Goal: Information Seeking & Learning: Find specific fact

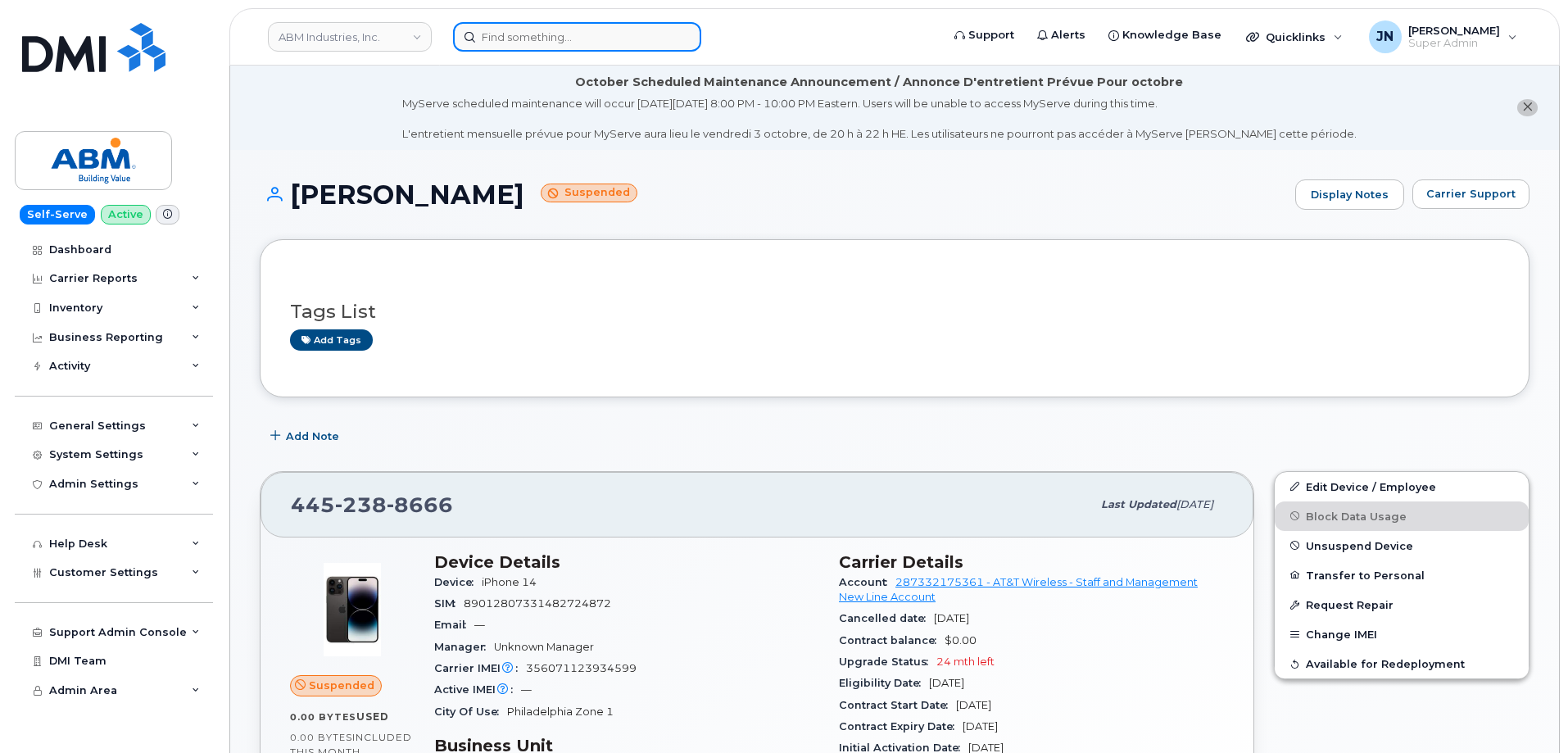
click at [589, 41] on input at bounding box center [577, 37] width 248 height 30
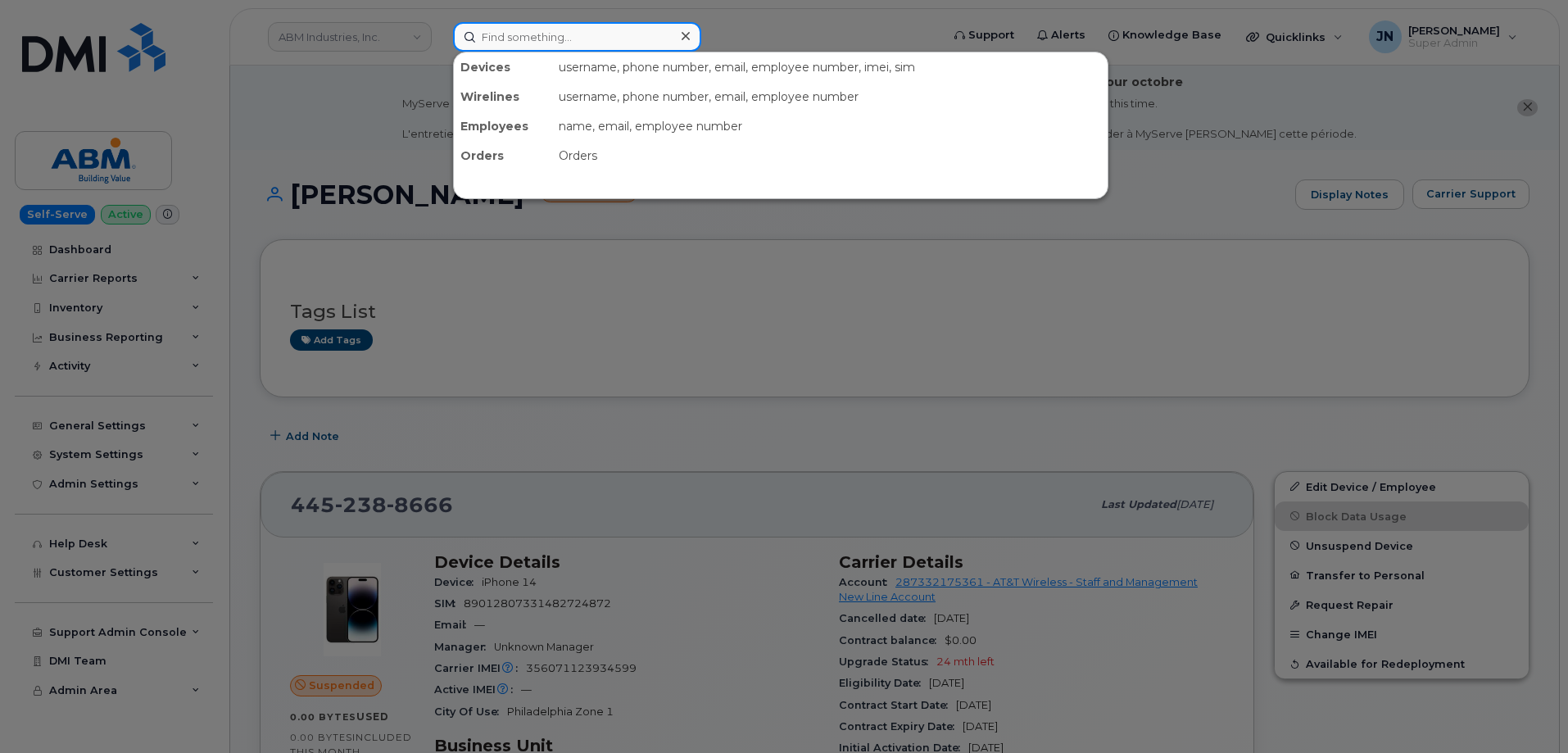
paste input "6572500361"
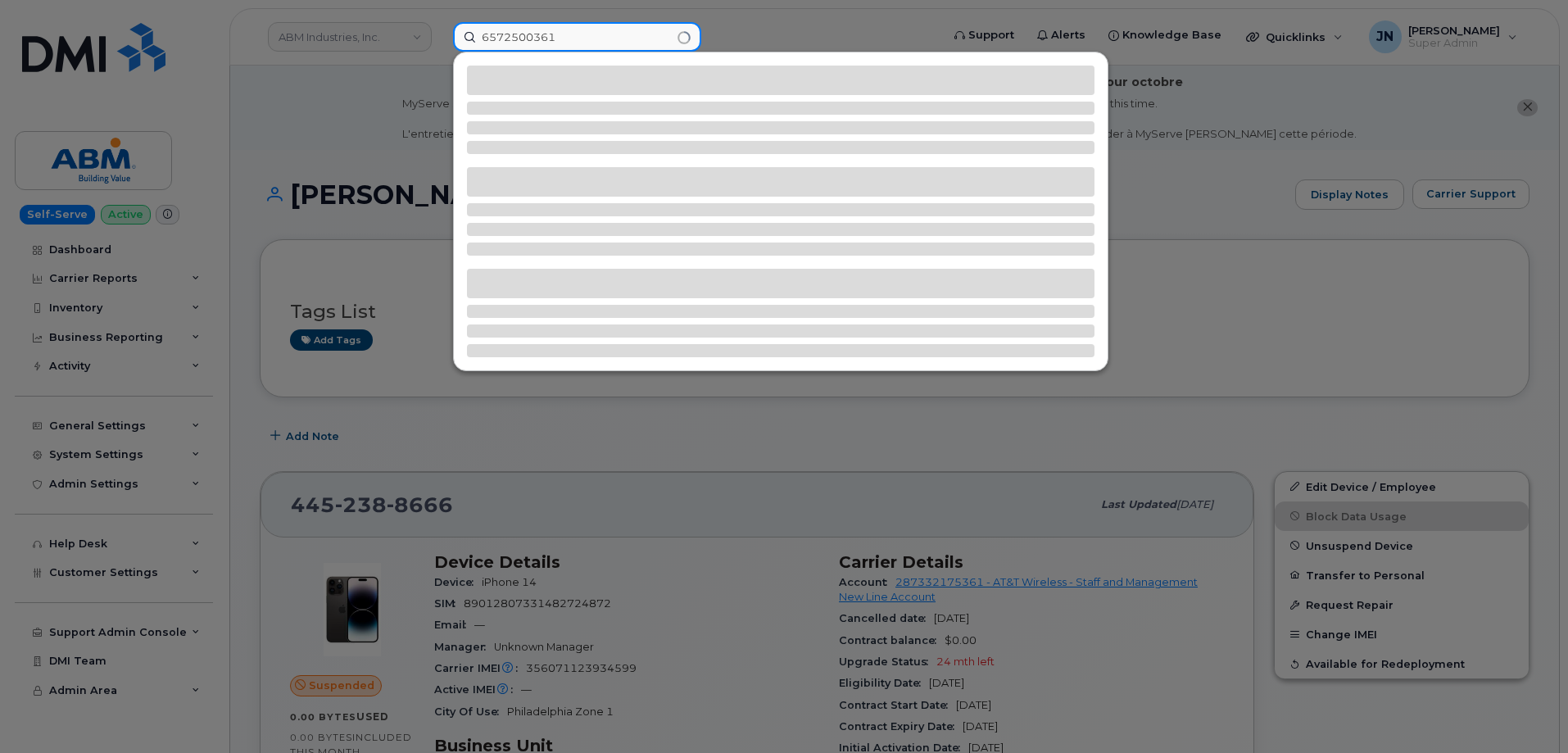
type input "6572500361"
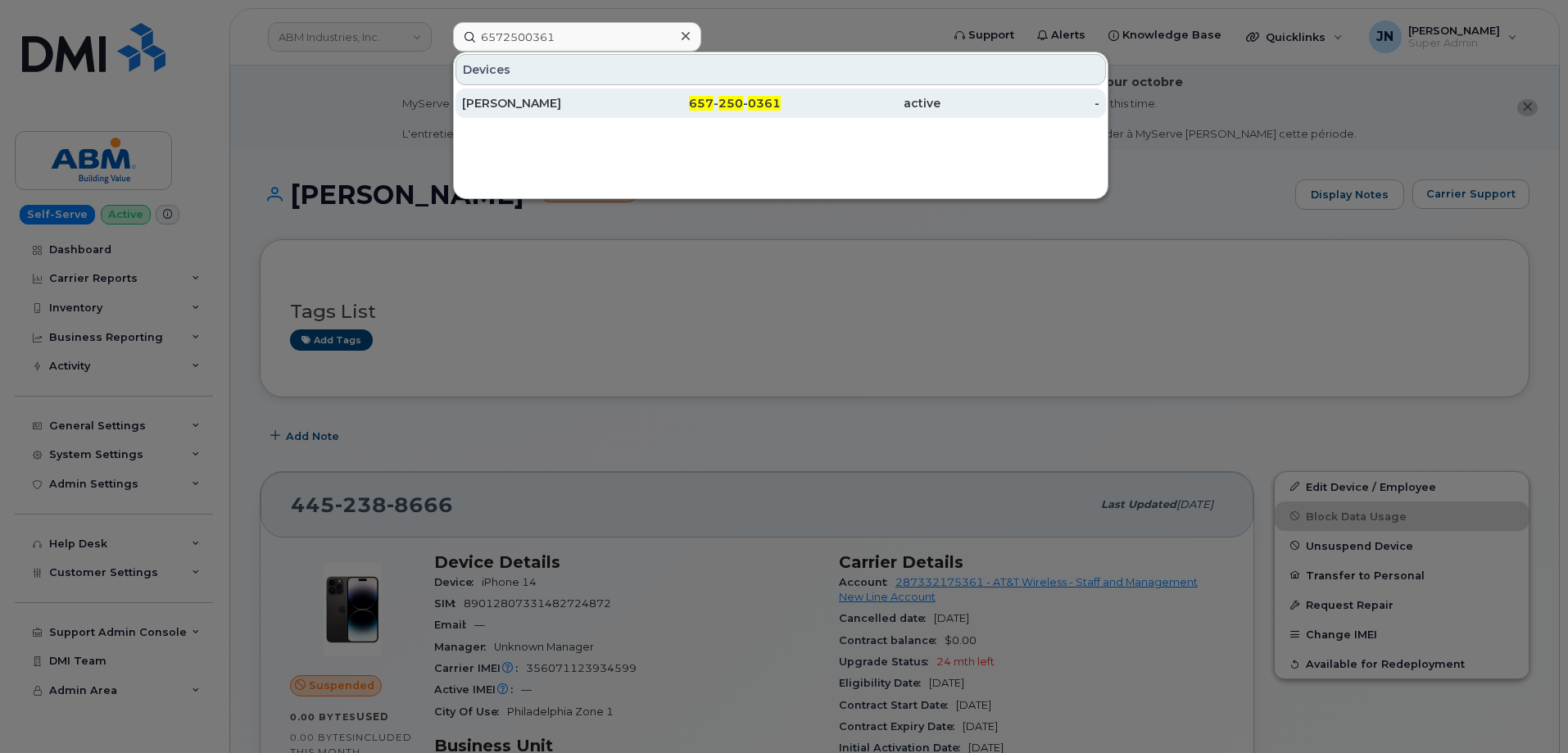
click at [707, 100] on span "657" at bounding box center [701, 103] width 24 height 15
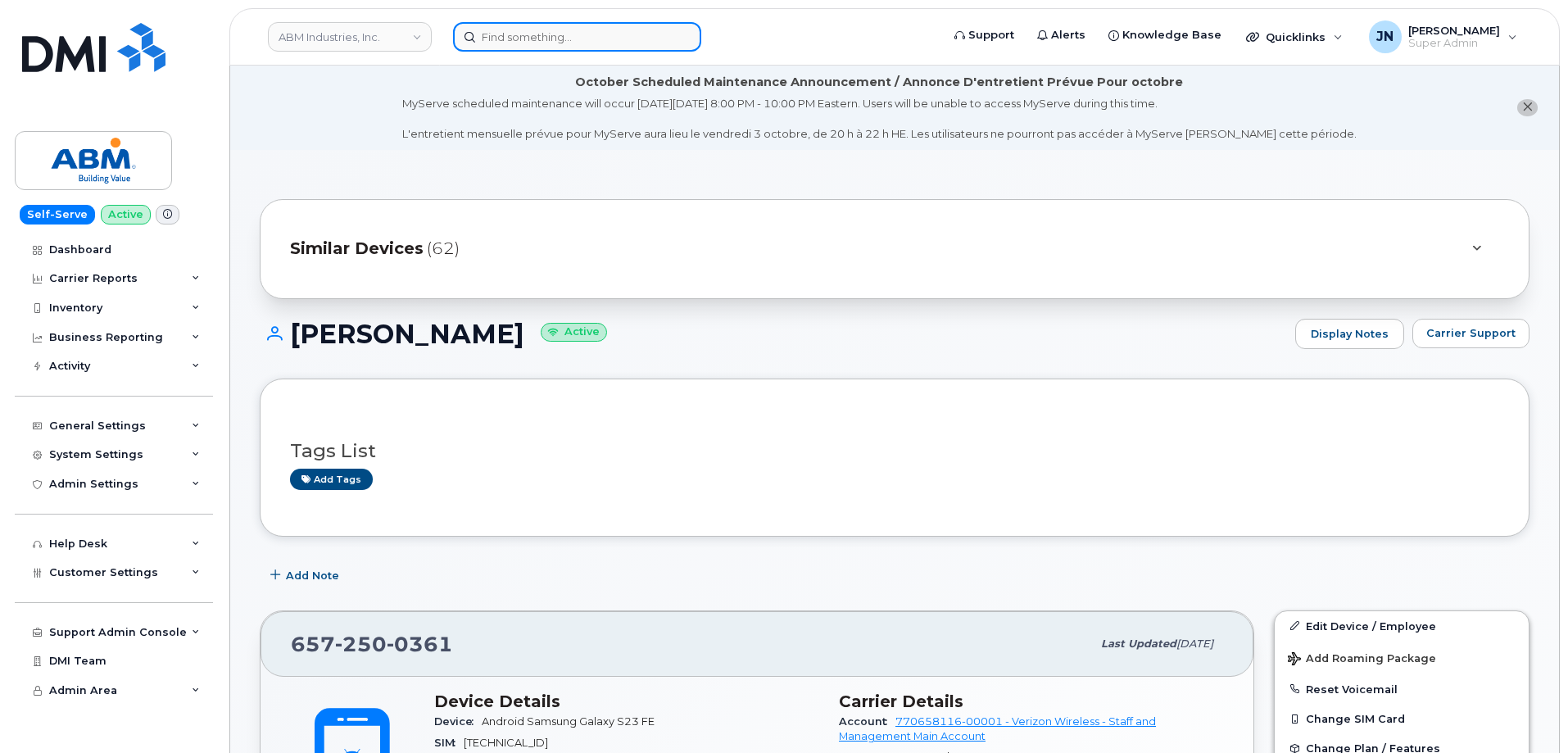
click at [611, 34] on input at bounding box center [577, 37] width 248 height 30
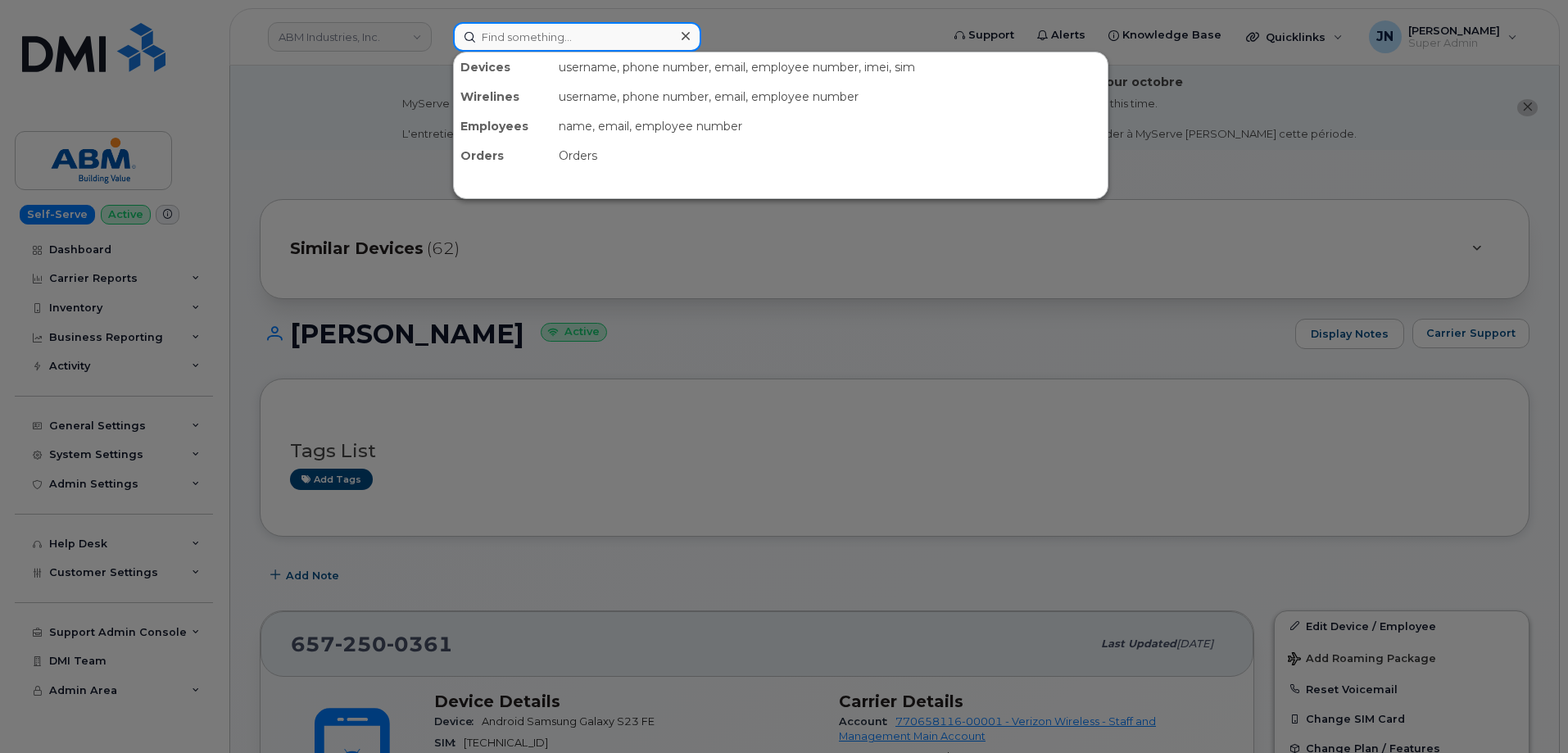
click at [611, 34] on input at bounding box center [577, 37] width 248 height 30
paste input "7176598172"
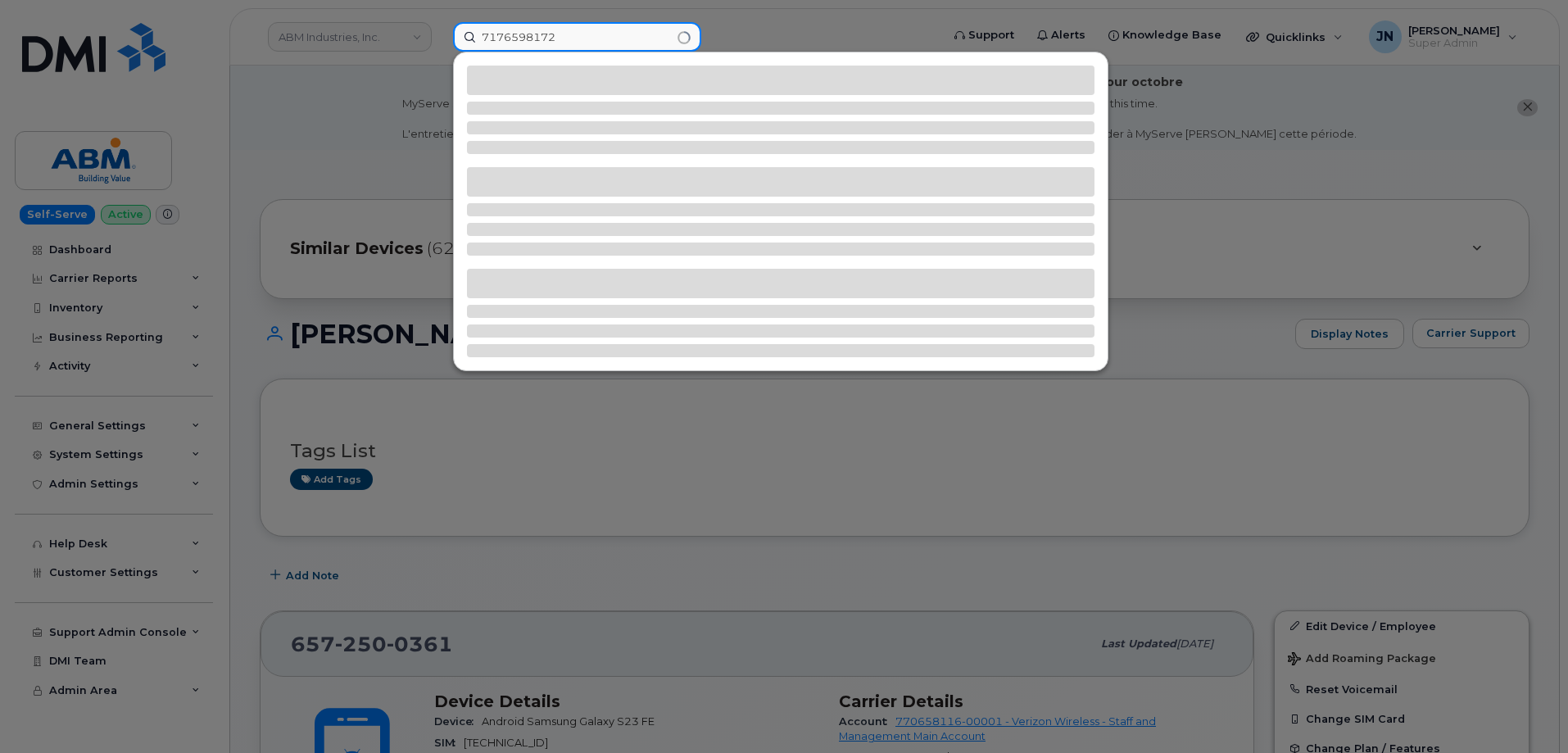
type input "7176598172"
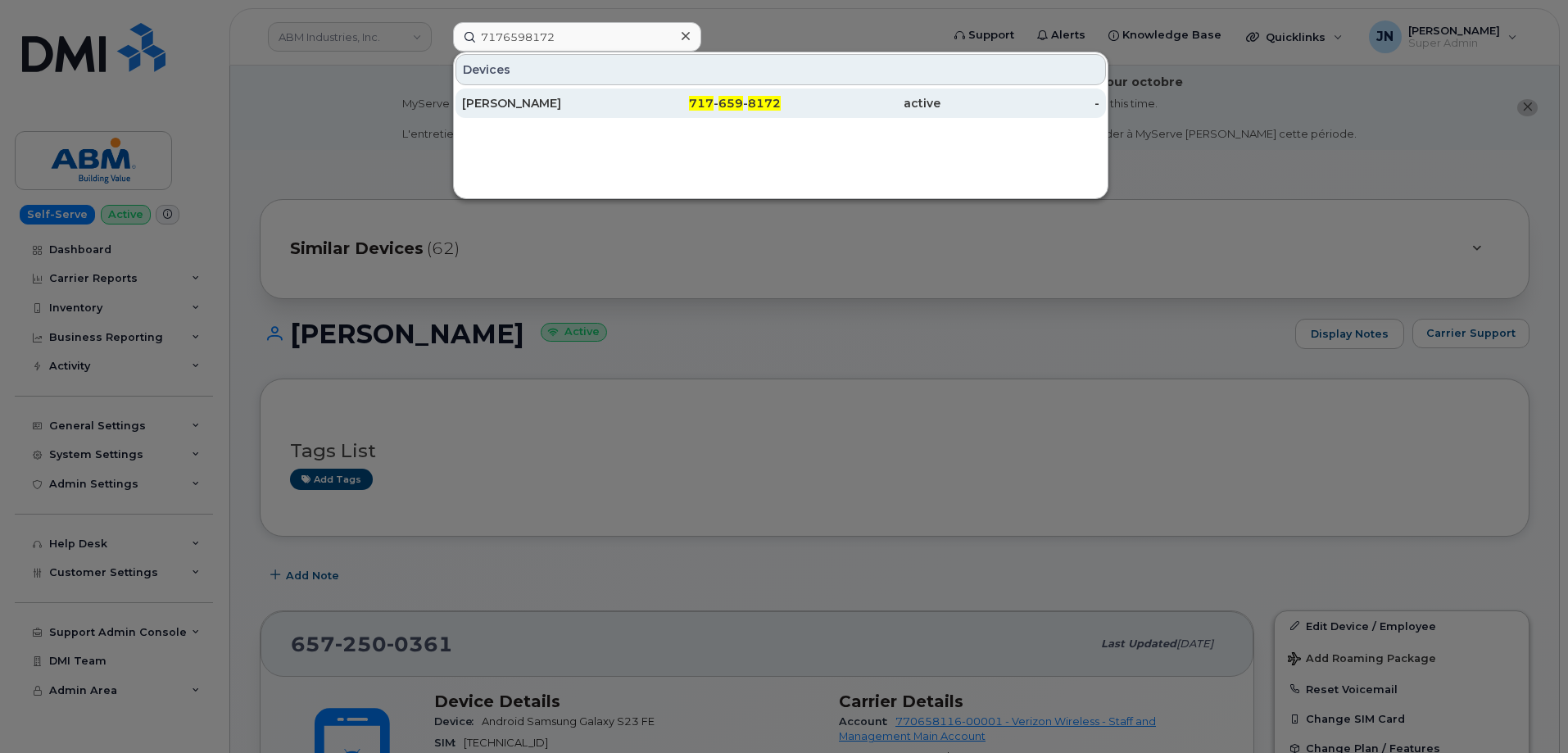
click at [772, 103] on span "8172" at bounding box center [765, 103] width 33 height 15
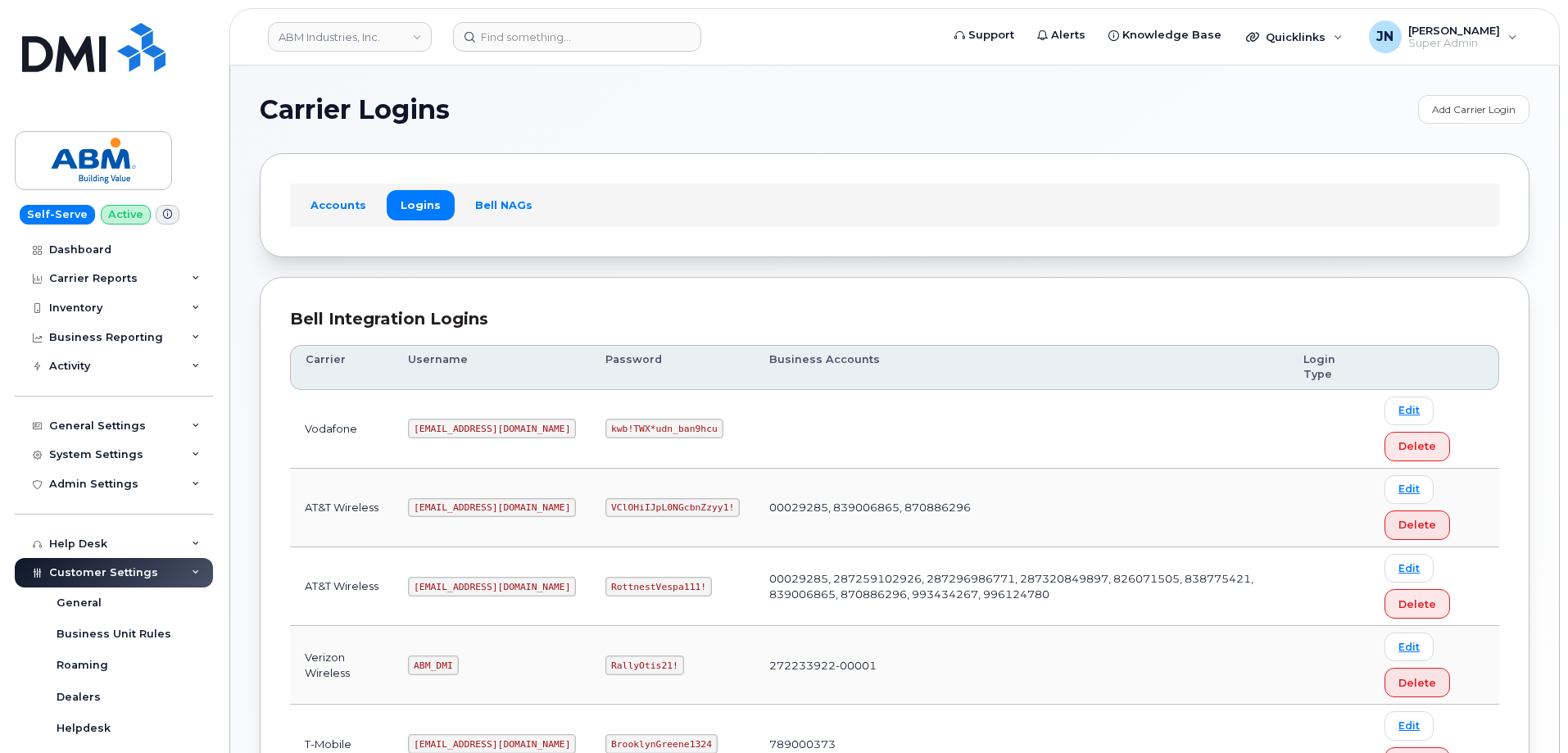
scroll to position [219, 0]
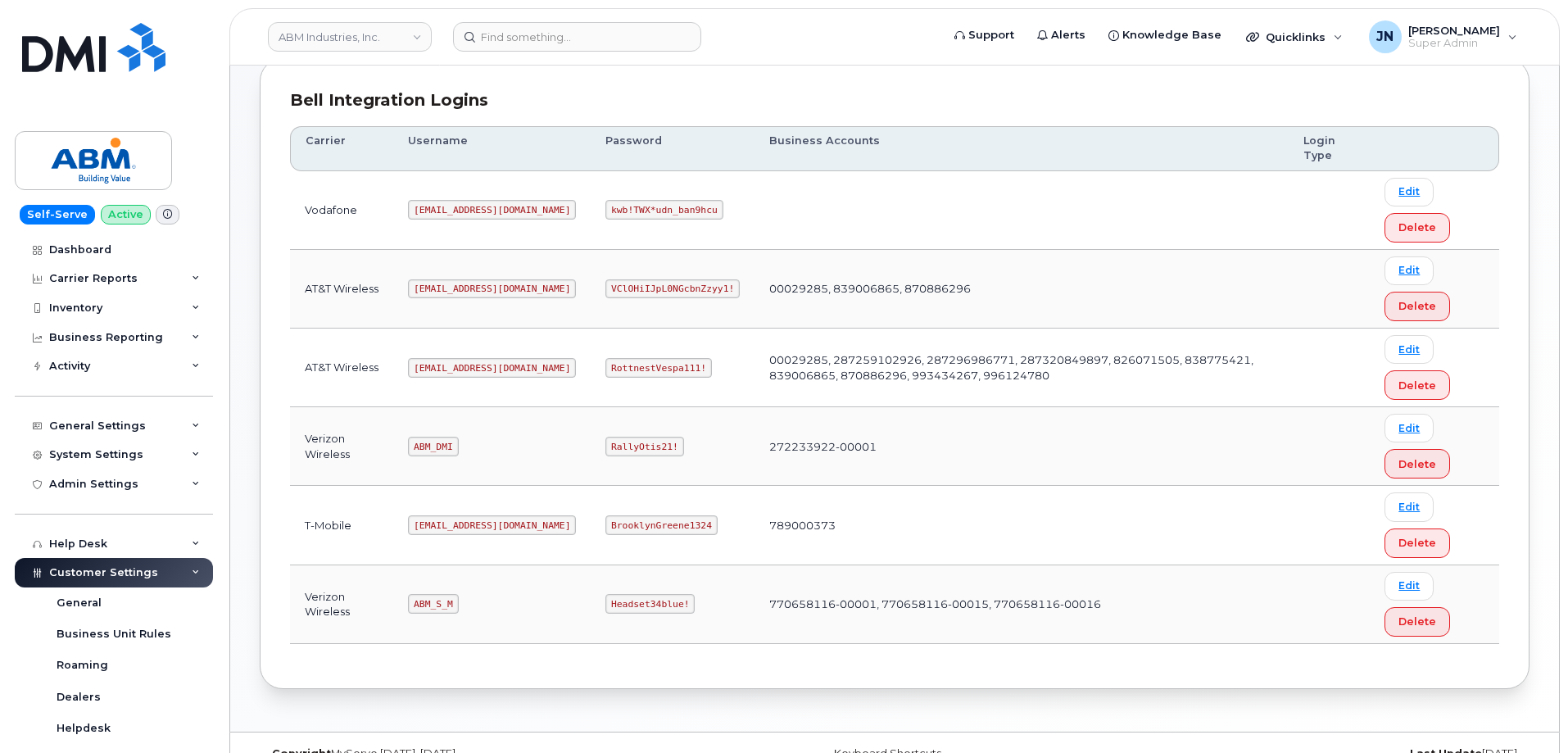
click at [455, 363] on code "abm@dminc.com" at bounding box center [492, 368] width 168 height 20
click at [456, 363] on code "abm@dminc.com" at bounding box center [492, 368] width 168 height 20
copy code "abm@dminc.com"
click at [606, 363] on code "RottnestVespa111!" at bounding box center [659, 368] width 107 height 20
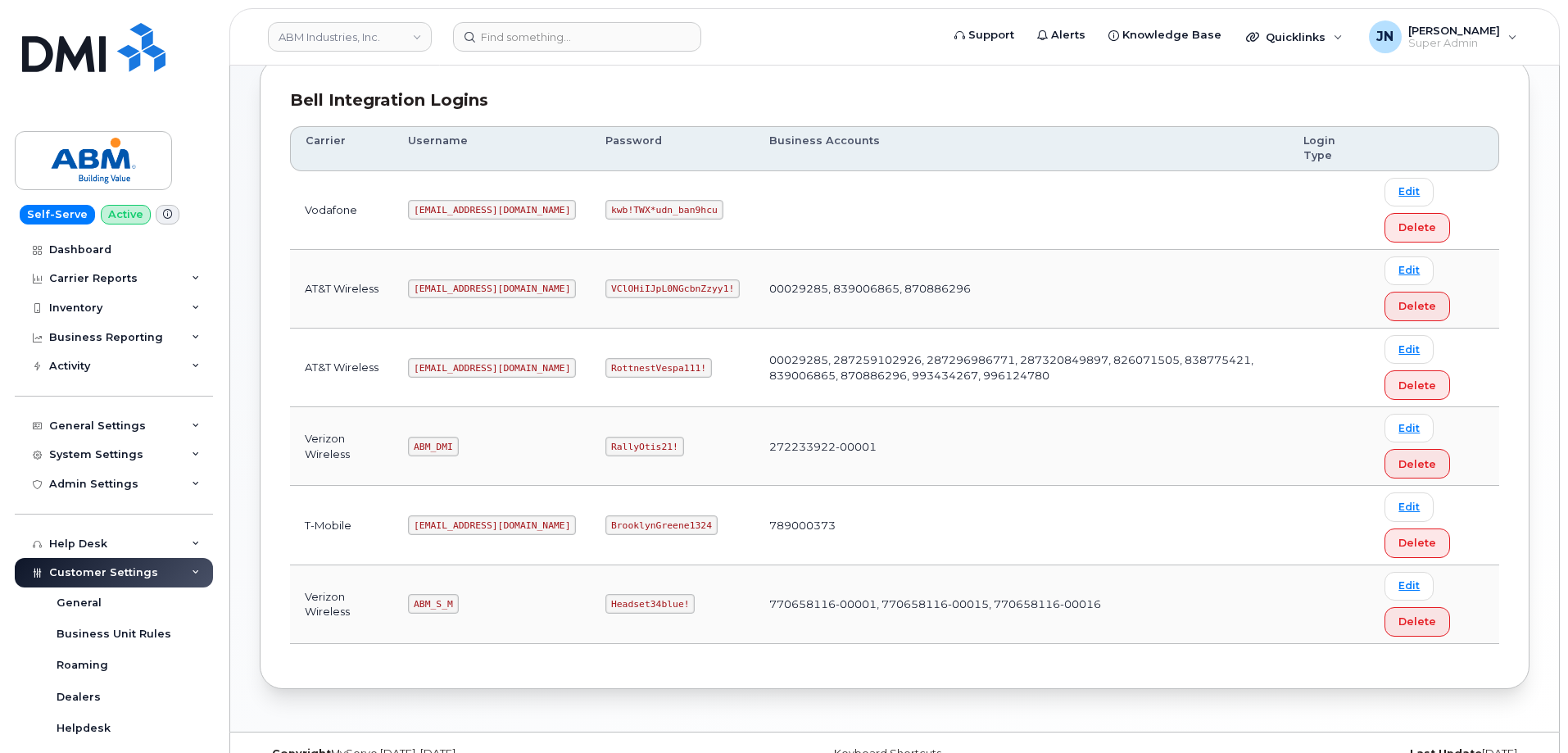
click at [606, 366] on code "RottnestVespa111!" at bounding box center [659, 368] width 107 height 20
copy code "RottnestVespa111!"
click at [440, 443] on code "ABM_DMI" at bounding box center [432, 446] width 50 height 20
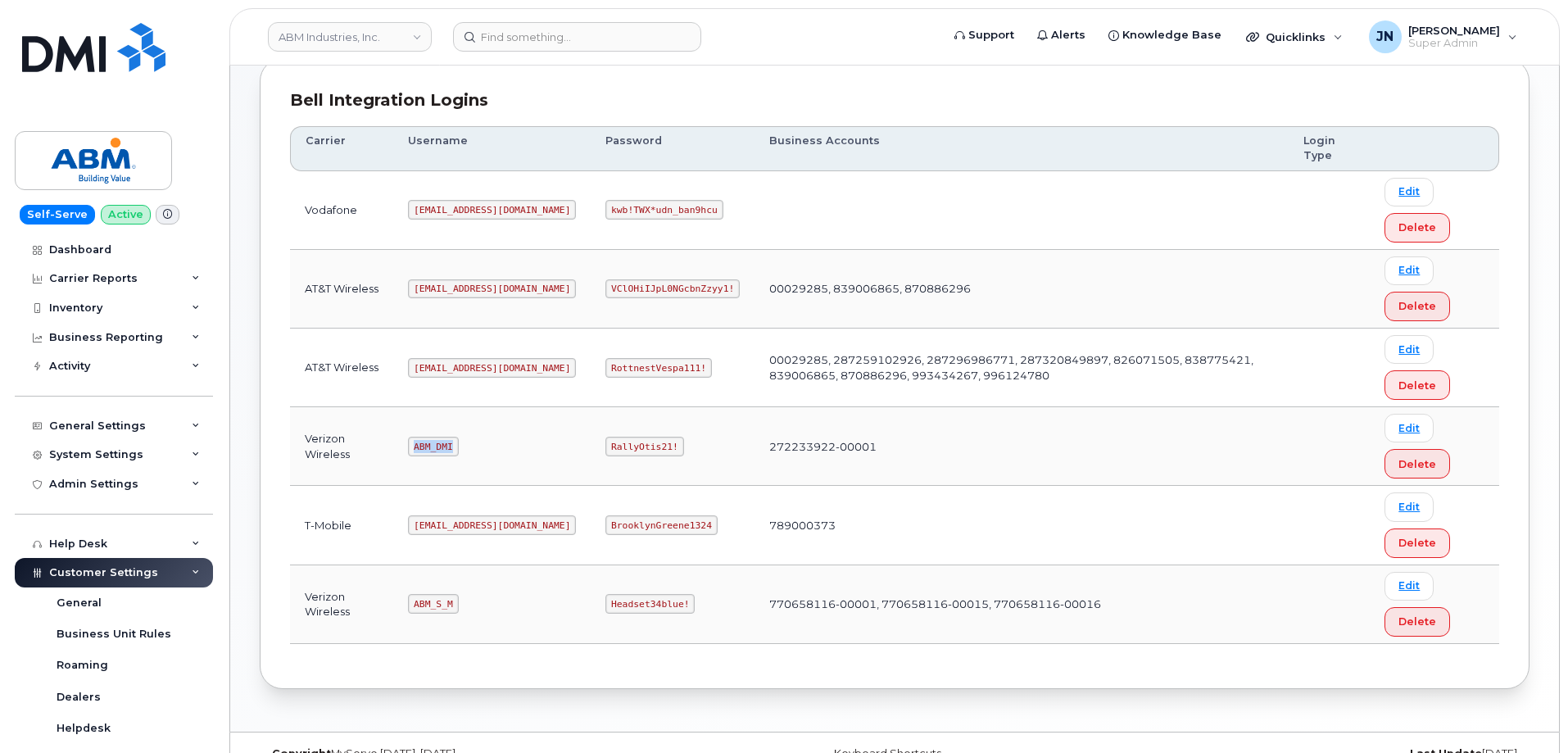
click at [440, 443] on code "ABM_DMI" at bounding box center [432, 446] width 50 height 20
click at [433, 606] on code "ABM_S_M" at bounding box center [432, 604] width 50 height 20
copy code "ABM_S_M"
click at [606, 599] on code "Headset34blue!" at bounding box center [650, 604] width 89 height 20
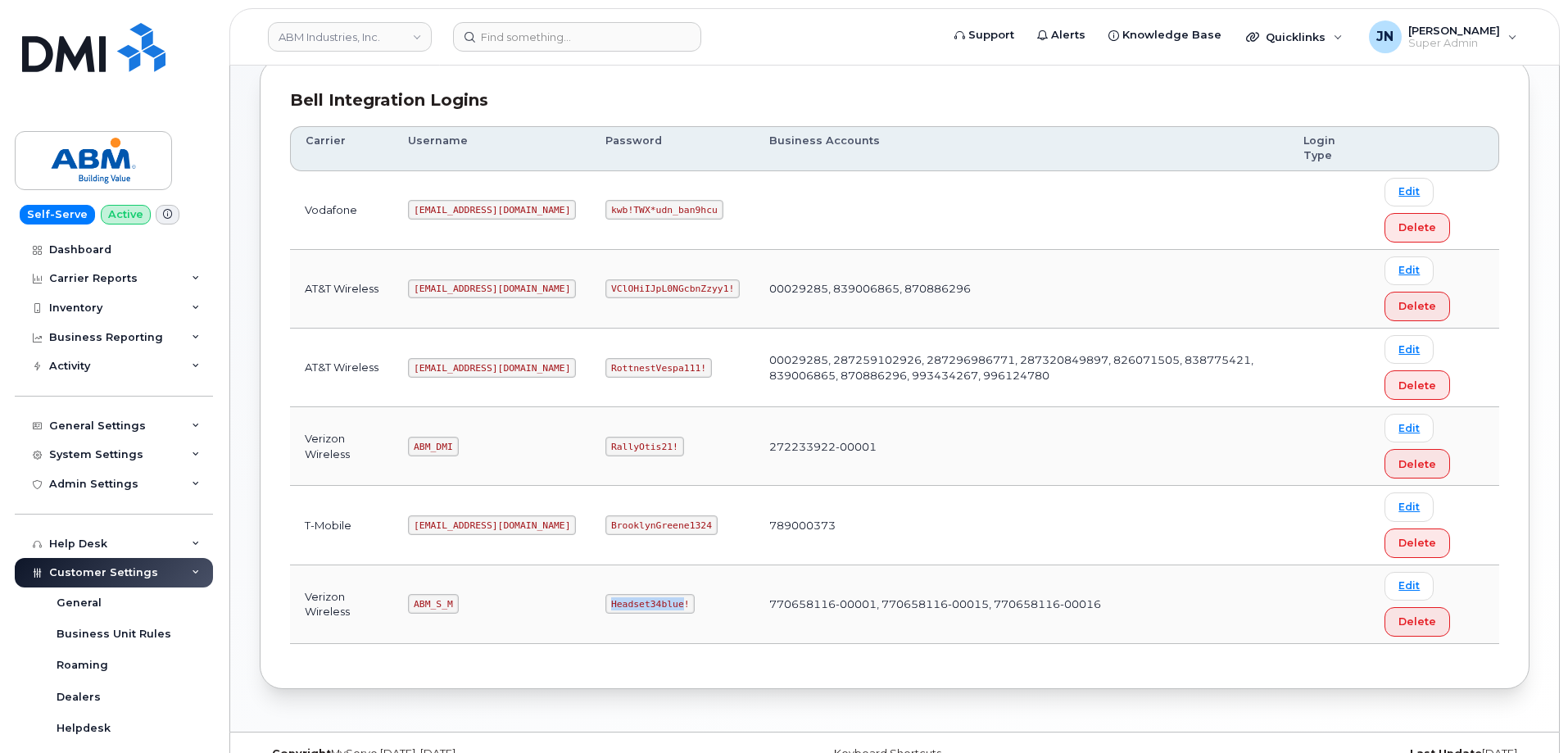
click at [606, 600] on code "Headset34blue!" at bounding box center [650, 604] width 89 height 20
copy code "Headset34blue!"
click at [425, 447] on code "ABM_DMI" at bounding box center [432, 446] width 50 height 20
click at [426, 447] on code "ABM_DMI" at bounding box center [432, 446] width 50 height 20
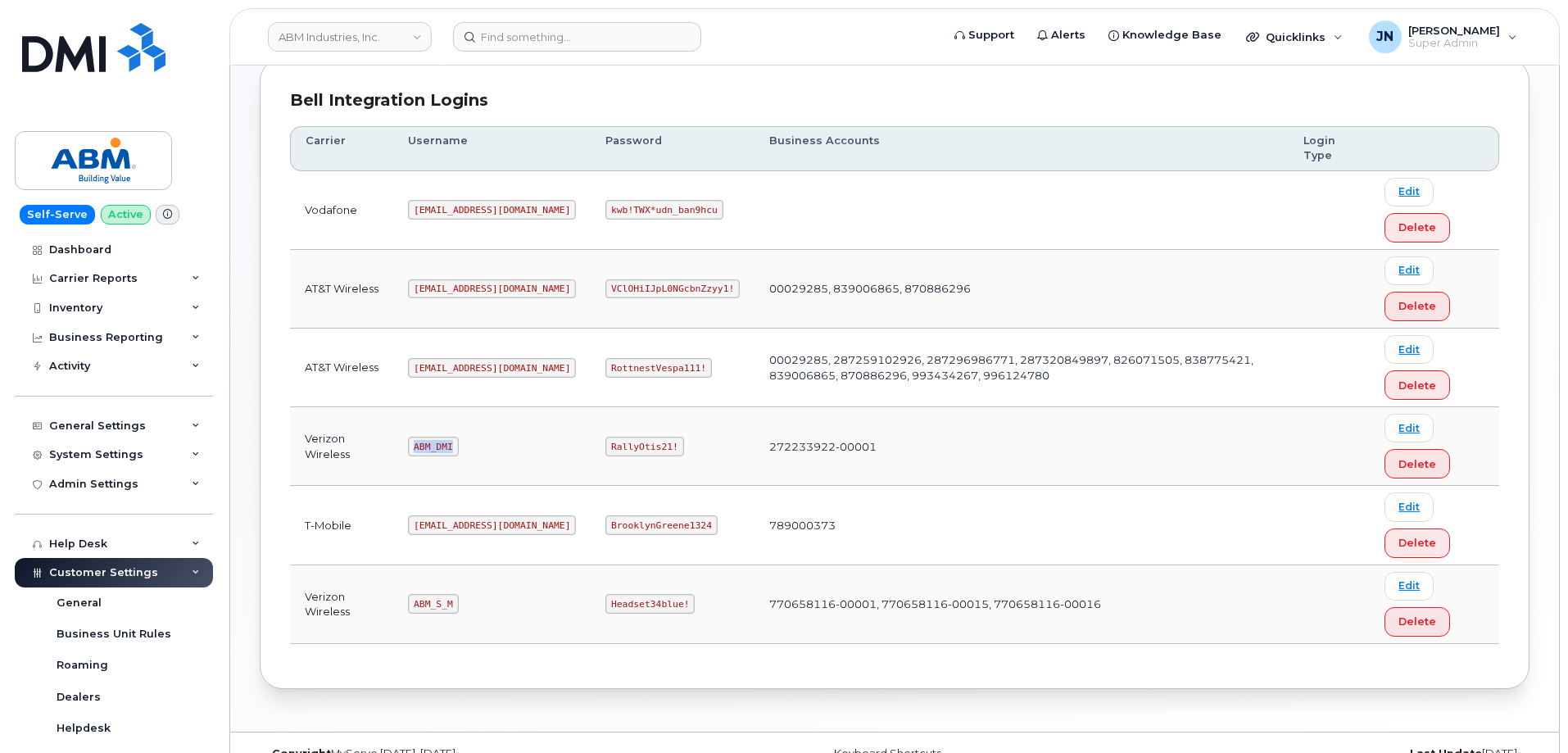
copy code "ABM_DMI"
click at [606, 448] on code "RallyOtis21!" at bounding box center [644, 446] width 78 height 20
copy code "RallyOtis21!"
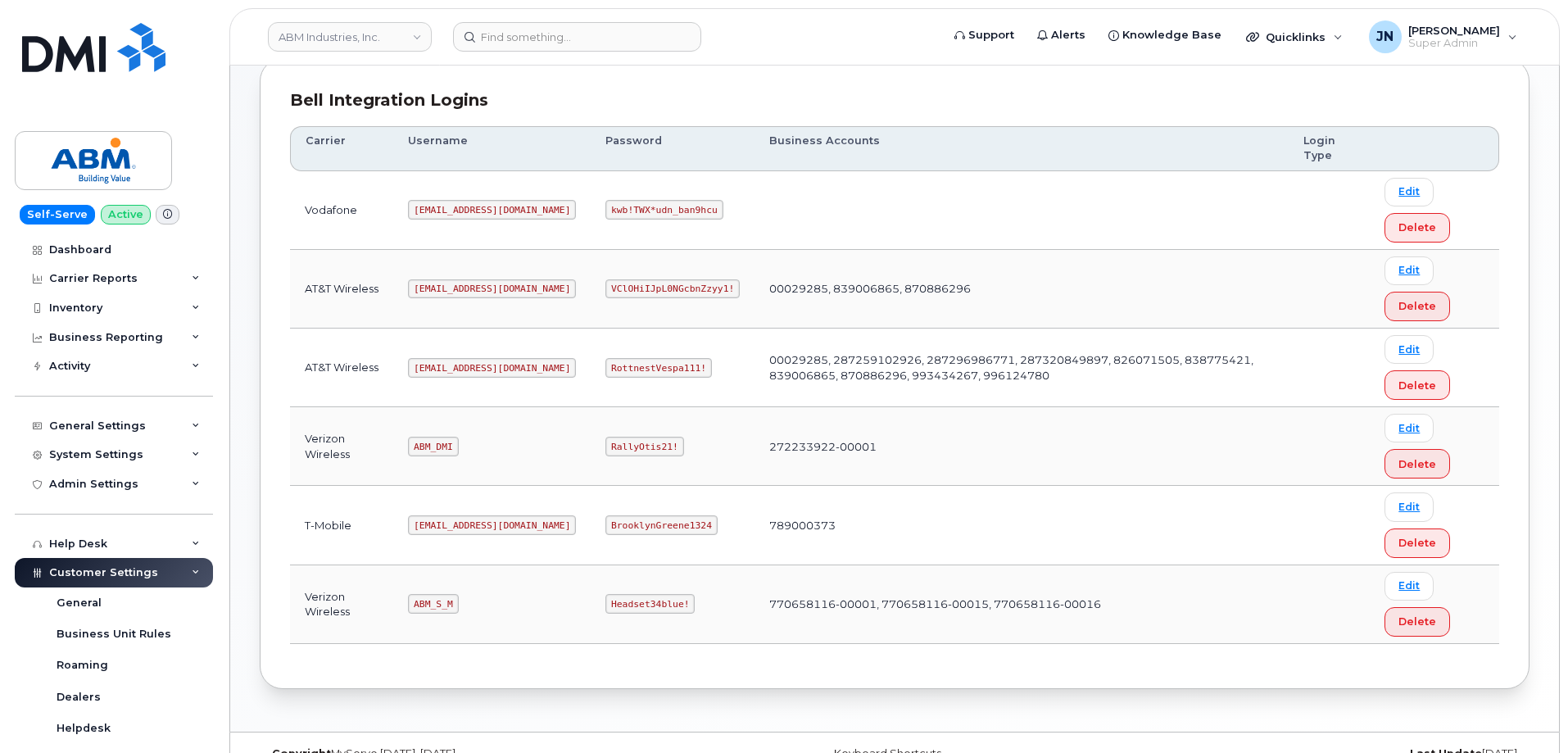
click at [433, 447] on code "ABM_DMI" at bounding box center [432, 446] width 50 height 20
copy code "ABM_DMI"
click at [606, 446] on code "RallyOtis21!" at bounding box center [644, 446] width 78 height 20
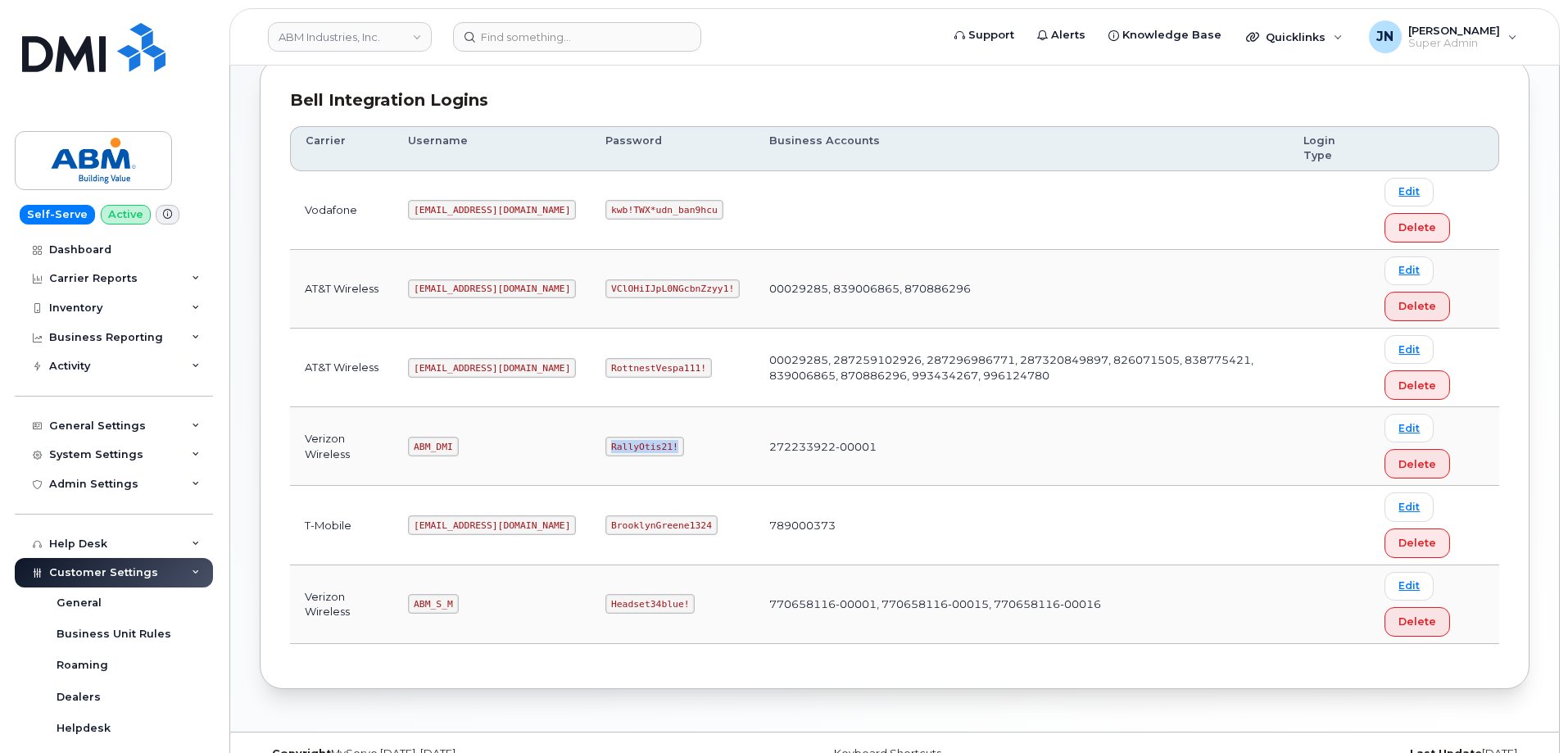
click at [606, 446] on code "RallyOtis21!" at bounding box center [644, 446] width 78 height 20
copy code "RallyOtis21!"
click at [439, 442] on code "ABM_DMI" at bounding box center [432, 446] width 50 height 20
copy code "ABM_DMI"
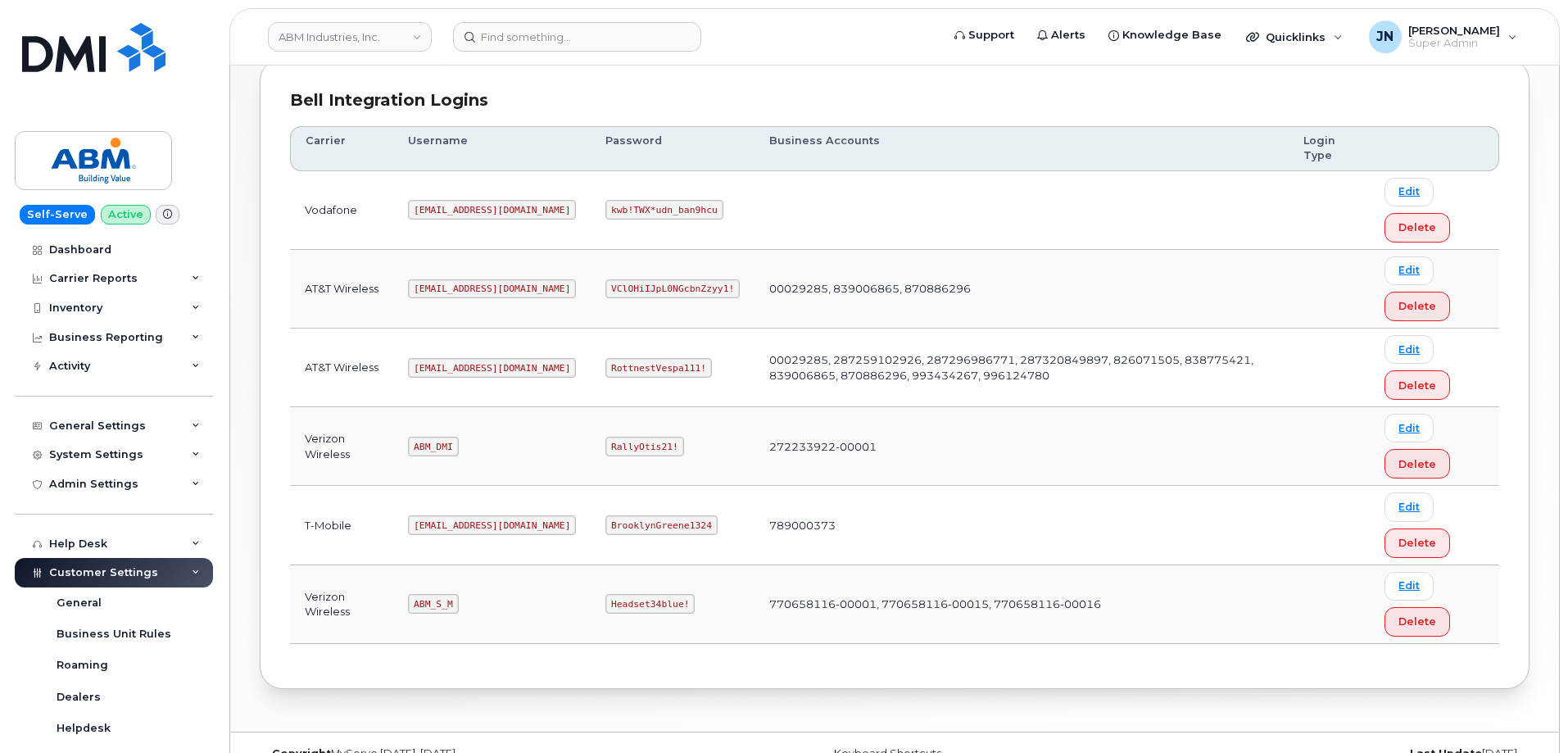
click at [606, 437] on code "RallyOtis21!" at bounding box center [644, 446] width 78 height 20
click at [606, 438] on code "RallyOtis21!" at bounding box center [644, 446] width 78 height 20
copy code "RallyOtis21!"
click at [448, 371] on code "abm@dminc.com" at bounding box center [492, 368] width 168 height 20
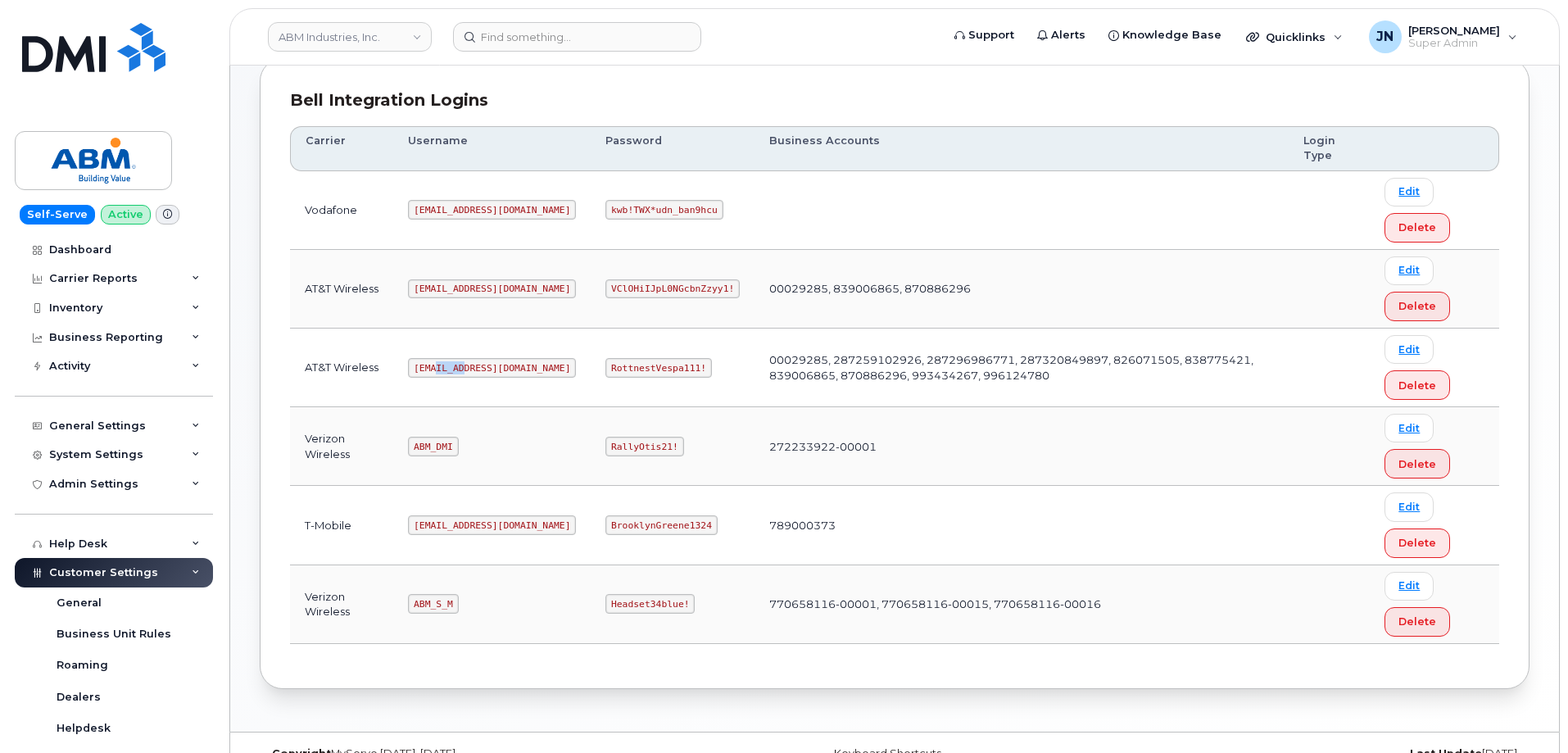
click at [449, 371] on code "abm@dminc.com" at bounding box center [492, 368] width 168 height 20
click at [449, 370] on code "abm@dminc.com" at bounding box center [492, 368] width 168 height 20
click at [610, 367] on code "RottnestVespa111!" at bounding box center [659, 368] width 107 height 20
click at [609, 367] on code "RottnestVespa111!" at bounding box center [659, 368] width 107 height 20
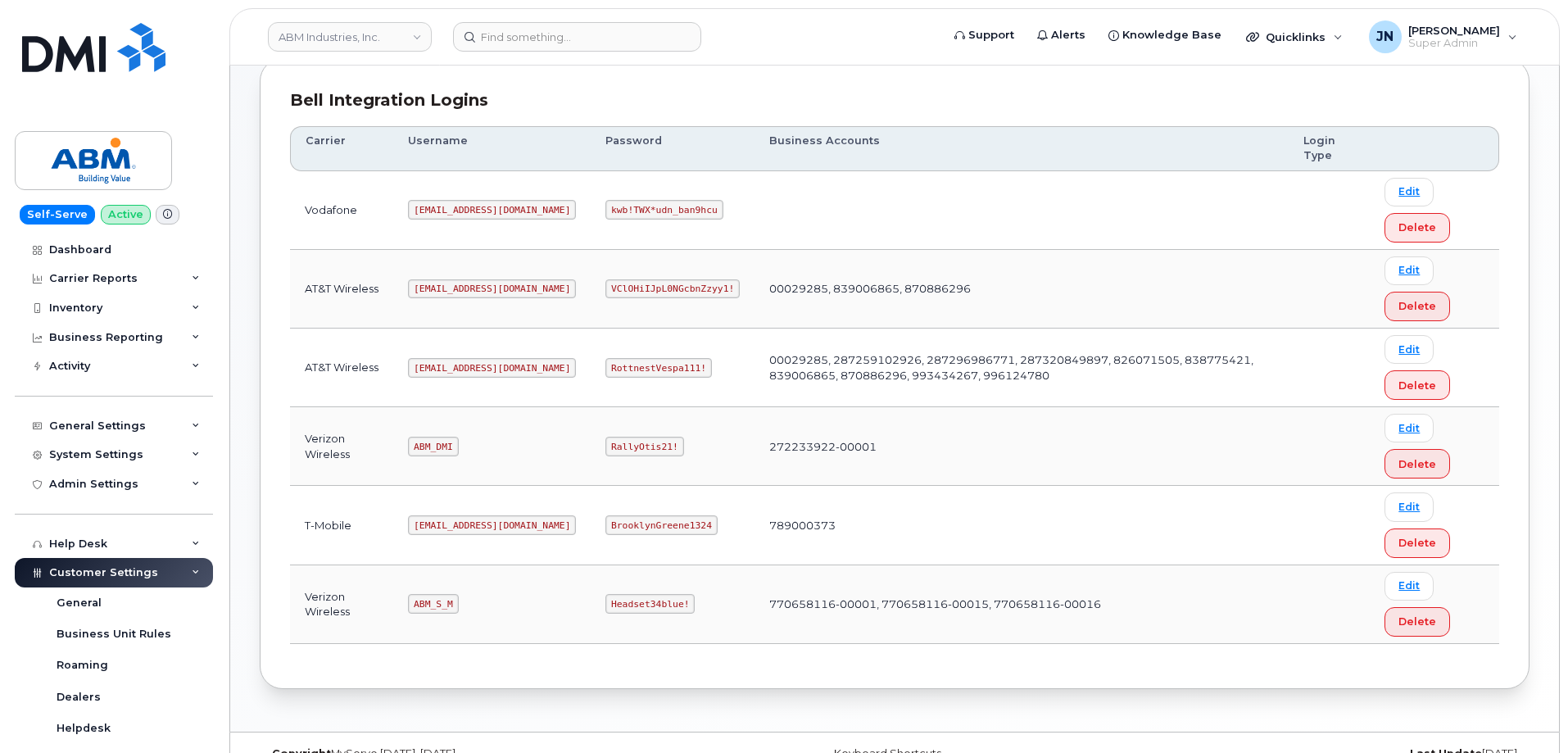
click at [441, 446] on code "ABM_DMI" at bounding box center [432, 446] width 50 height 20
click at [606, 446] on code "RallyOtis21!" at bounding box center [644, 446] width 78 height 20
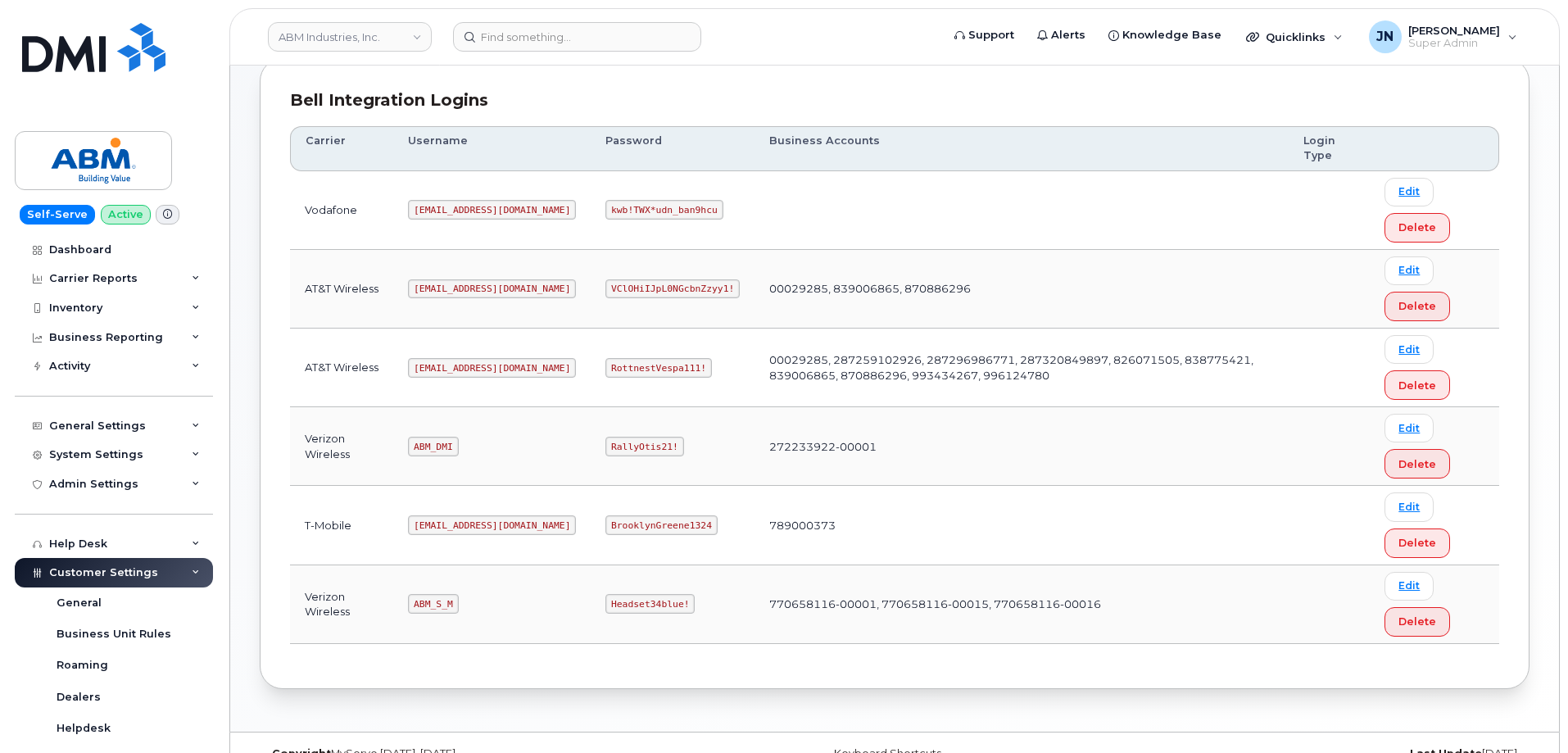
click at [431, 597] on code "ABM_S_M" at bounding box center [432, 604] width 50 height 20
click at [431, 600] on code "ABM_S_M" at bounding box center [432, 604] width 50 height 20
click at [433, 599] on code "ABM_S_M" at bounding box center [432, 604] width 50 height 20
click at [606, 603] on code "Headset34blue!" at bounding box center [650, 604] width 89 height 20
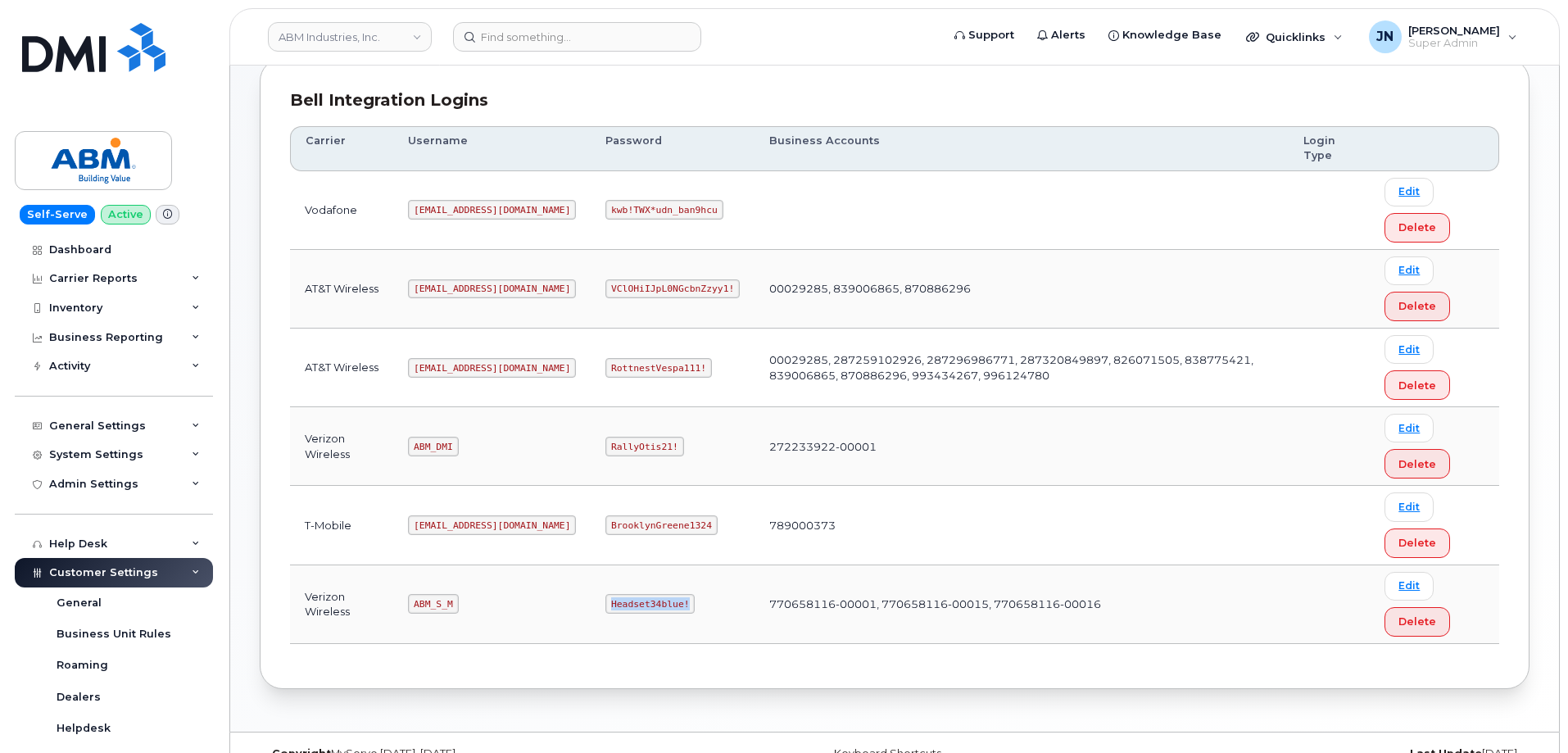
click at [606, 602] on code "Headset34blue!" at bounding box center [650, 604] width 89 height 20
